Goal: Information Seeking & Learning: Check status

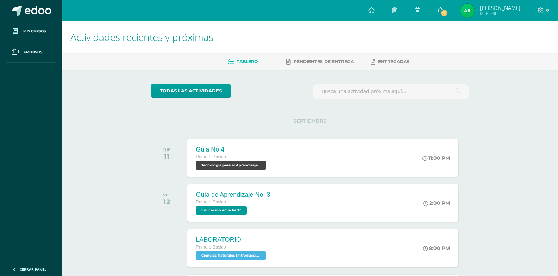
click at [448, 9] on link "9" at bounding box center [440, 10] width 23 height 21
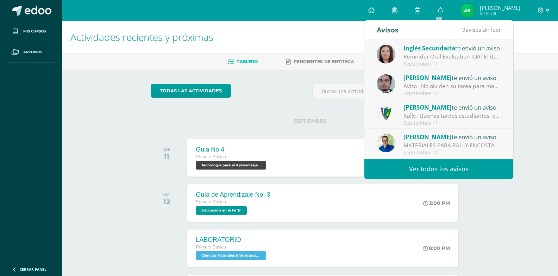
click at [456, 172] on link "Ver todos los avisos" at bounding box center [438, 168] width 149 height 19
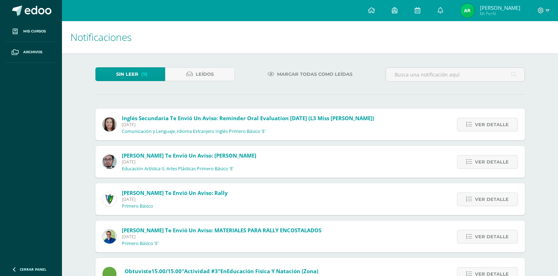
scroll to position [177, 0]
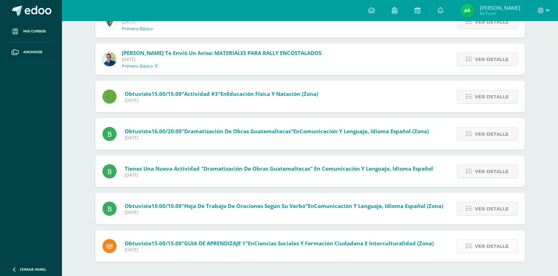
click at [478, 246] on span "Ver detalle" at bounding box center [492, 245] width 34 height 13
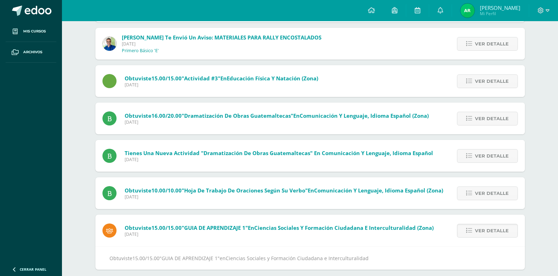
scroll to position [200, 0]
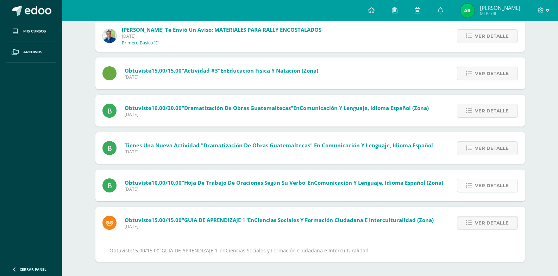
click at [467, 185] on icon at bounding box center [469, 185] width 6 height 6
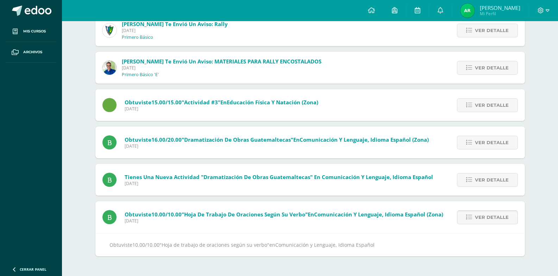
scroll to position [163, 0]
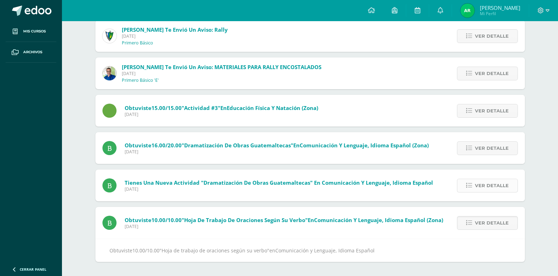
click at [473, 184] on link "Ver detalle" at bounding box center [487, 185] width 61 height 14
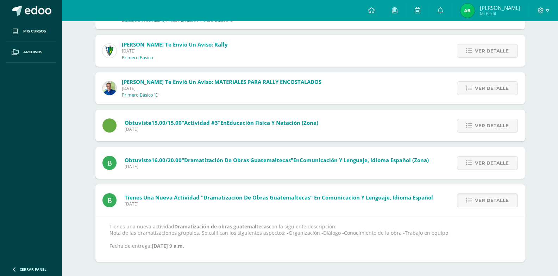
scroll to position [148, 0]
click at [471, 169] on link "Ver detalle" at bounding box center [487, 163] width 61 height 14
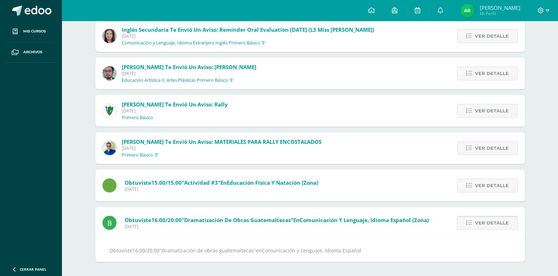
scroll to position [88, 0]
click at [469, 185] on icon at bounding box center [469, 185] width 6 height 6
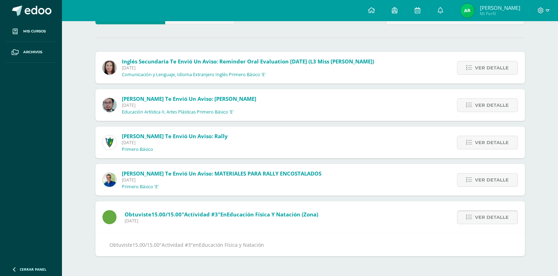
scroll to position [51, 0]
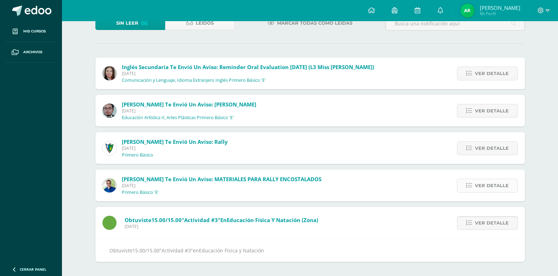
click at [473, 189] on link "Ver detalle" at bounding box center [487, 185] width 61 height 14
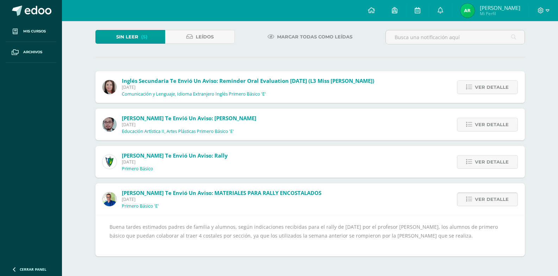
scroll to position [32, 0]
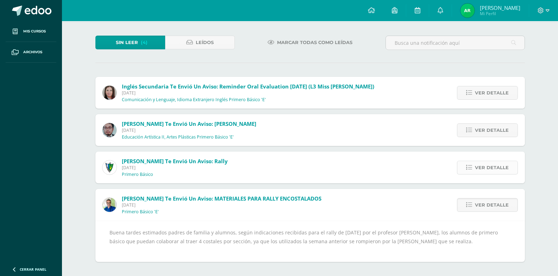
click at [485, 166] on span "Ver detalle" at bounding box center [492, 167] width 34 height 13
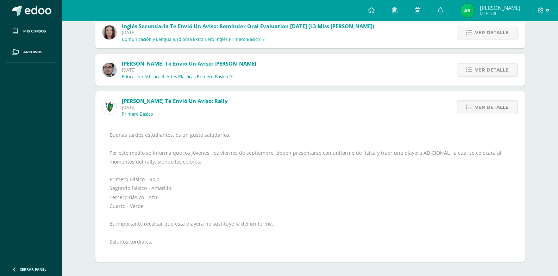
scroll to position [92, 0]
click at [477, 71] on span "Ver detalle" at bounding box center [492, 69] width 34 height 13
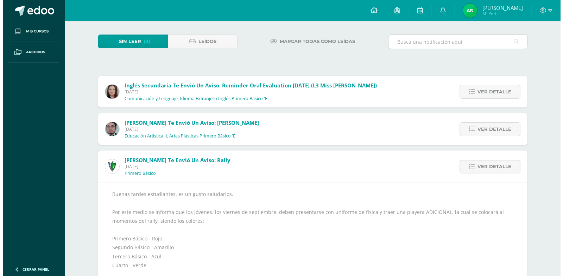
scroll to position [0, 0]
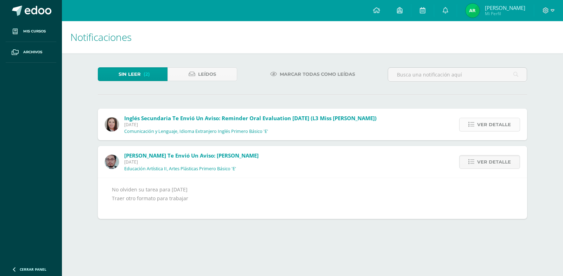
click at [486, 122] on span "Ver detalle" at bounding box center [494, 124] width 34 height 13
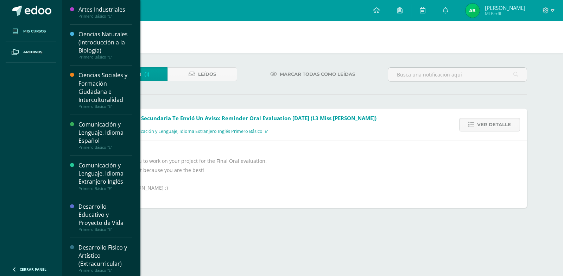
click at [35, 32] on span "Mis cursos" at bounding box center [34, 32] width 23 height 6
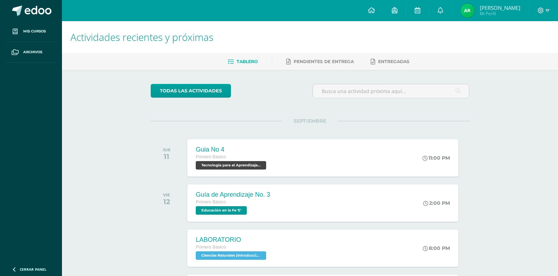
click at [482, 8] on span "[PERSON_NAME]" at bounding box center [500, 7] width 40 height 7
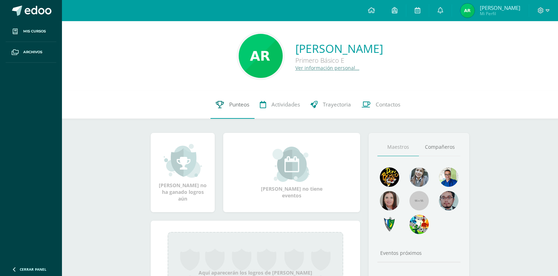
click at [237, 107] on span "Punteos" at bounding box center [239, 104] width 20 height 7
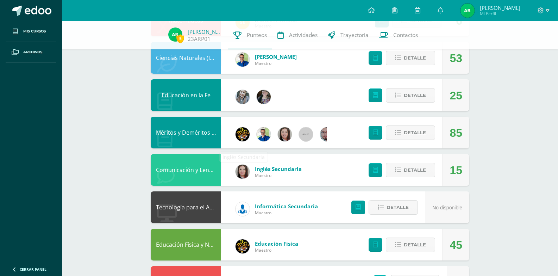
scroll to position [266, 0]
